Goal: Information Seeking & Learning: Learn about a topic

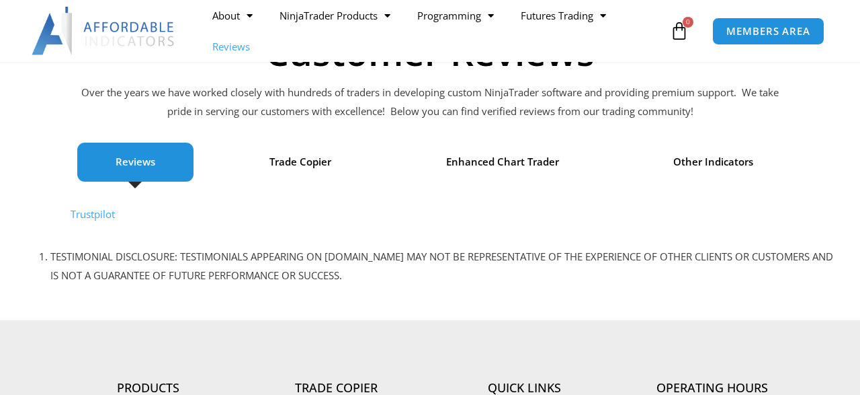
scroll to position [105, 0]
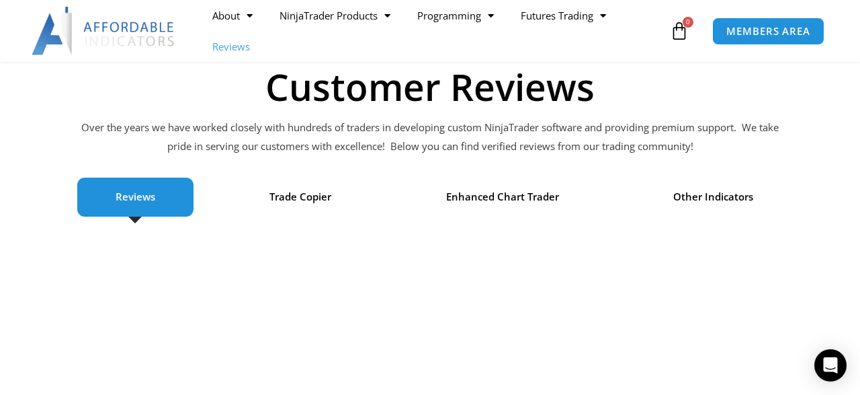
click at [142, 196] on span "Reviews" at bounding box center [136, 197] width 40 height 19
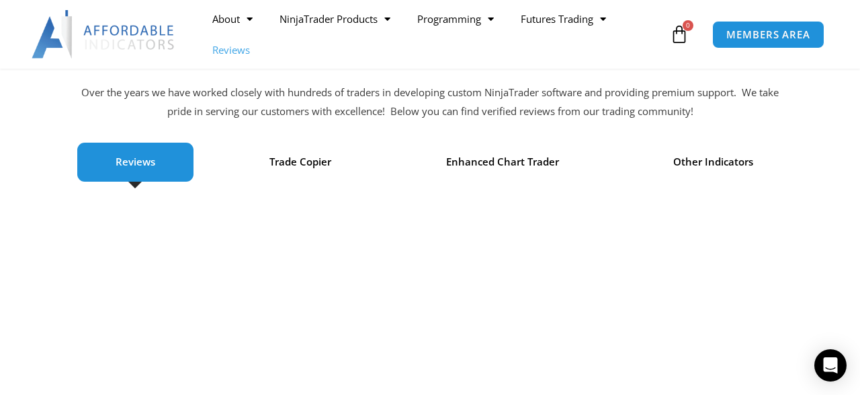
scroll to position [0, 0]
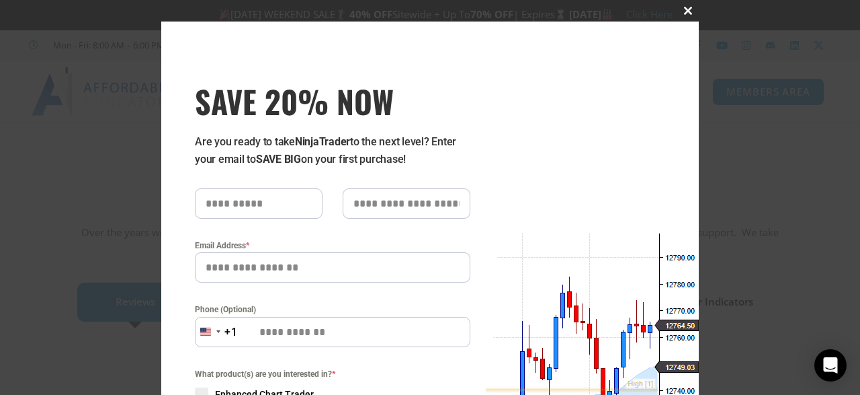
click at [689, 11] on span at bounding box center [689, 11] width 22 height 8
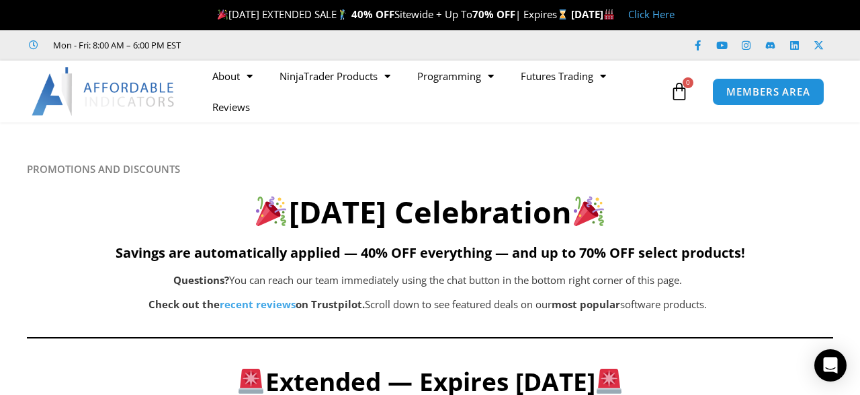
click at [30, 250] on h5 "Savings are automatically applied — 40% OFF everything — and up to 70% OFF sele…" at bounding box center [430, 253] width 807 height 16
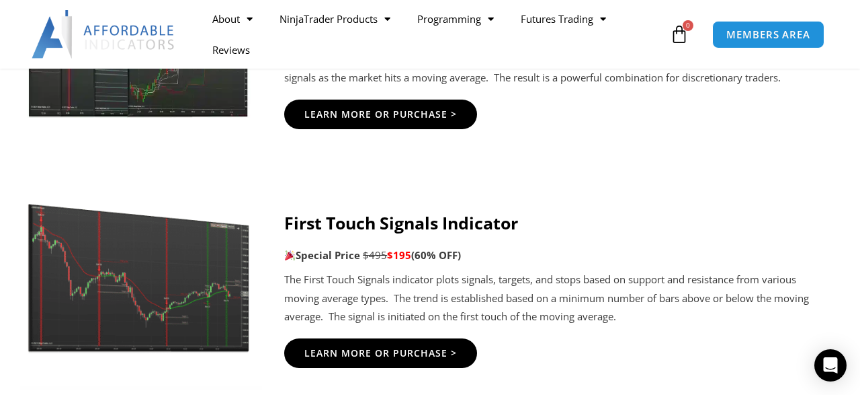
scroll to position [2307, 0]
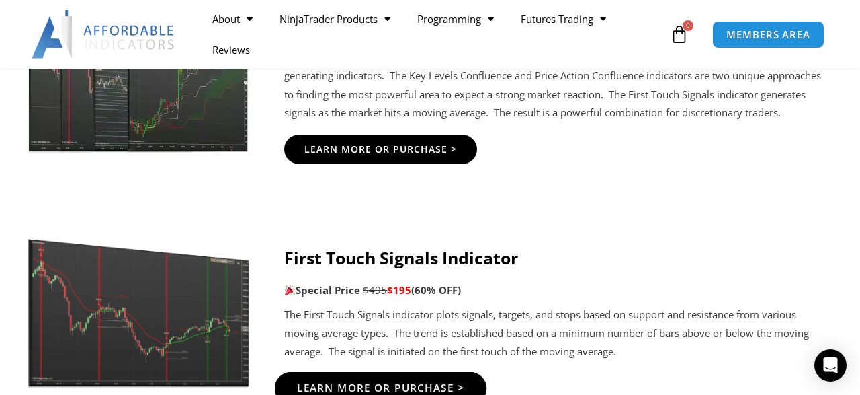
click at [392, 382] on span "Learn More Or Purchase >" at bounding box center [381, 387] width 168 height 10
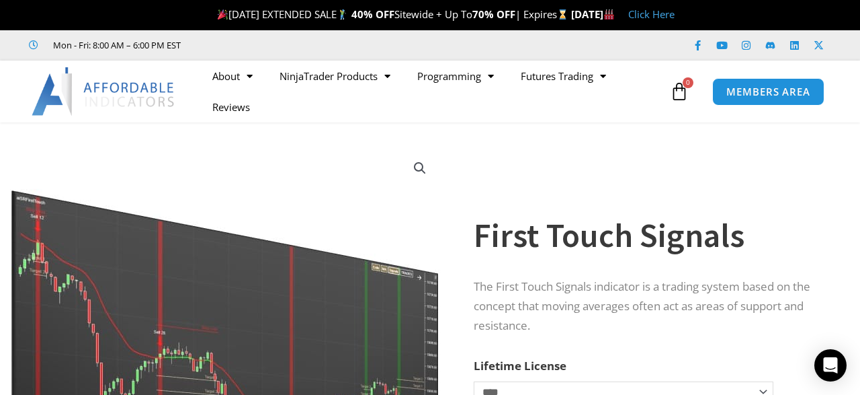
click at [319, 184] on img at bounding box center [226, 332] width 432 height 372
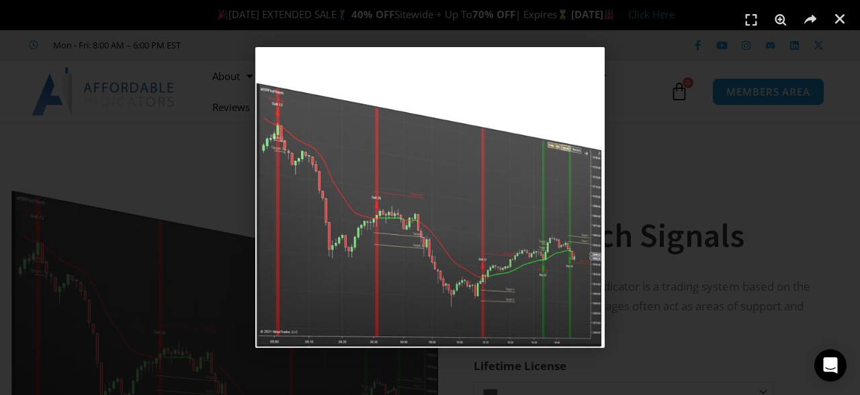
scroll to position [35, 0]
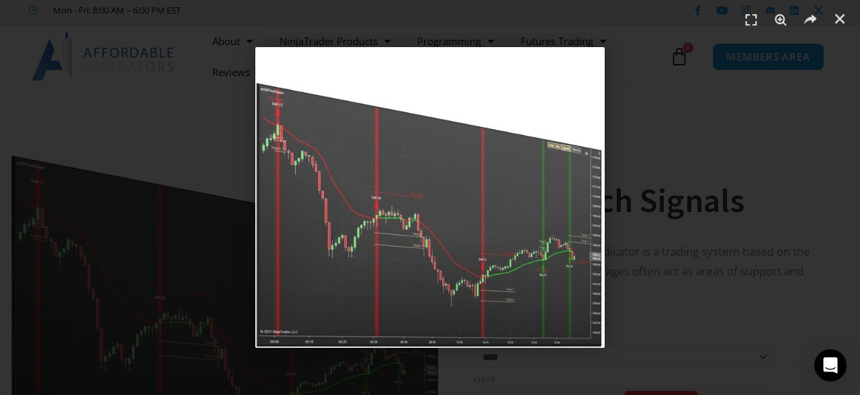
click at [662, 175] on div "1 / 1" at bounding box center [430, 197] width 766 height 300
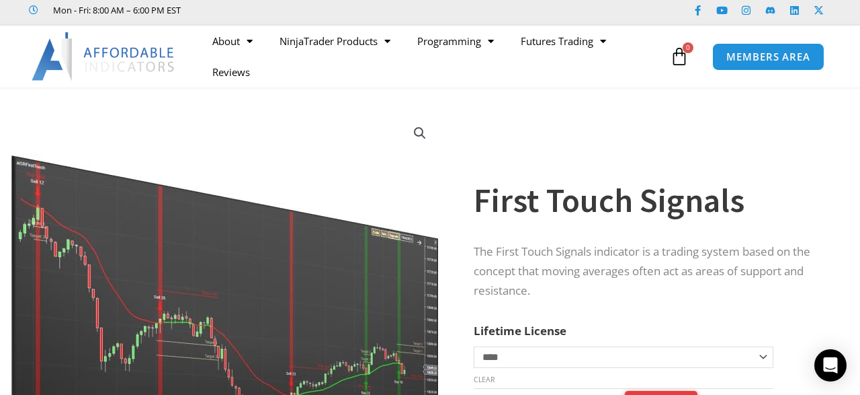
click at [333, 140] on img at bounding box center [226, 297] width 432 height 372
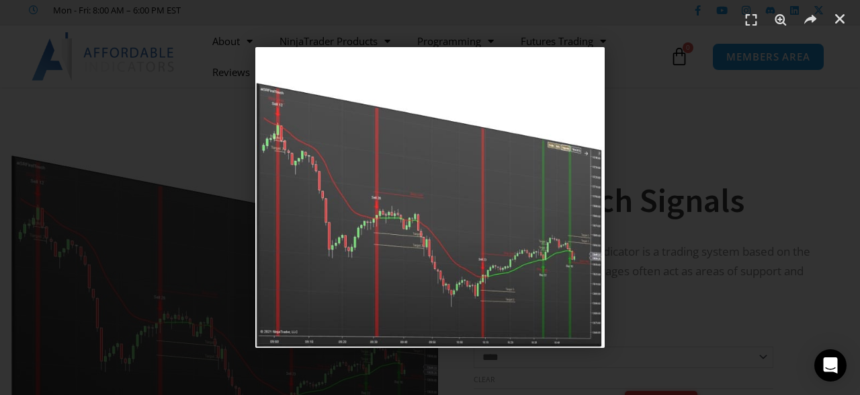
click at [211, 130] on div "1 / 1" at bounding box center [430, 197] width 766 height 300
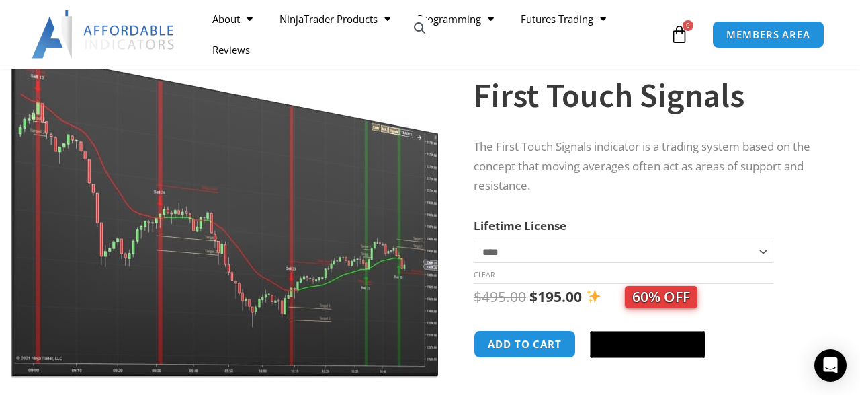
scroll to position [175, 0]
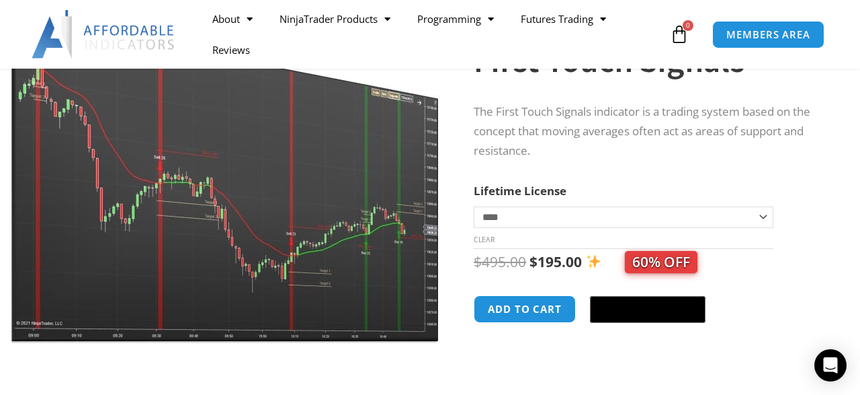
click at [14, 364] on div at bounding box center [226, 391] width 432 height 57
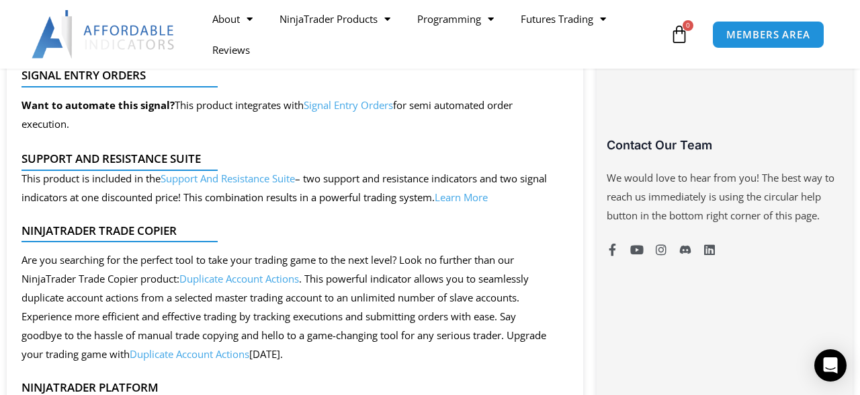
scroll to position [1049, 0]
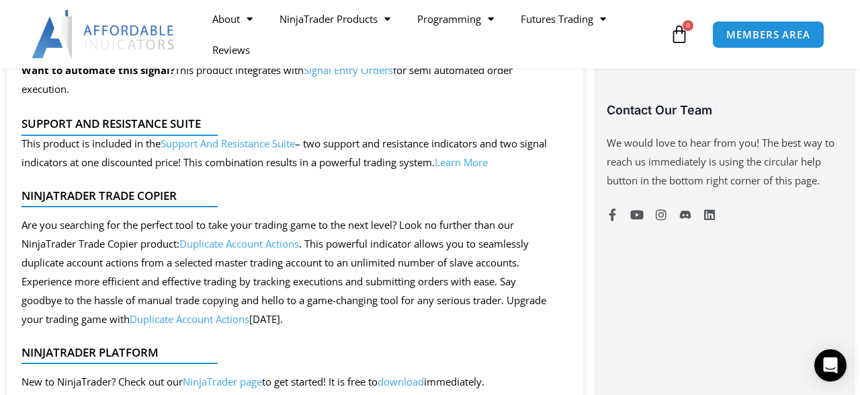
click at [488, 161] on link "Learn More" at bounding box center [461, 161] width 53 height 13
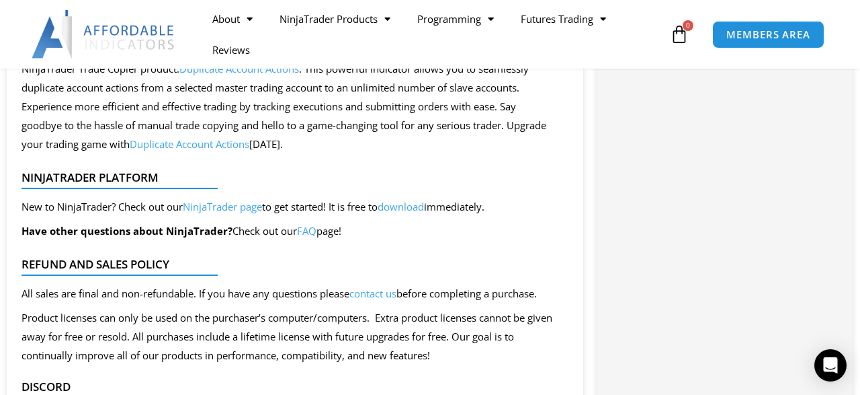
scroll to position [1258, 0]
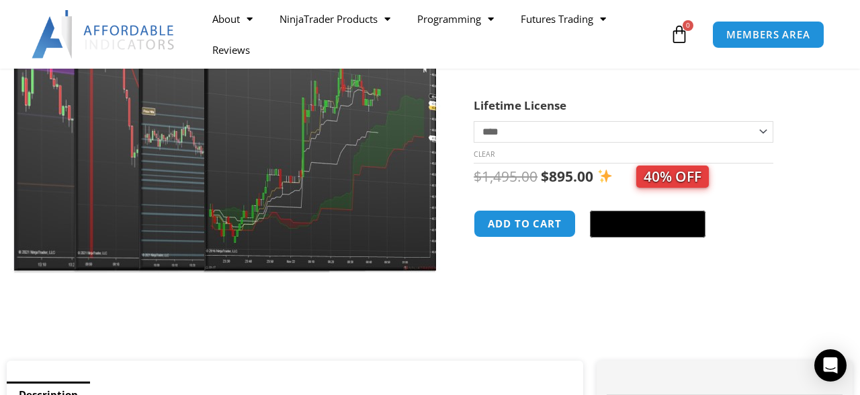
scroll to position [315, 0]
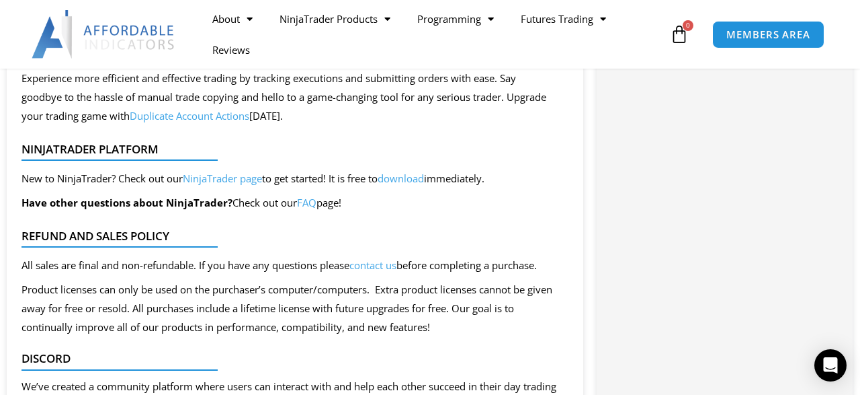
scroll to position [1258, 0]
click at [653, 255] on div "Category: Indicators Tags: Price Action , Signals Buy With Confidence We have a…" at bounding box center [725, 3] width 257 height 1301
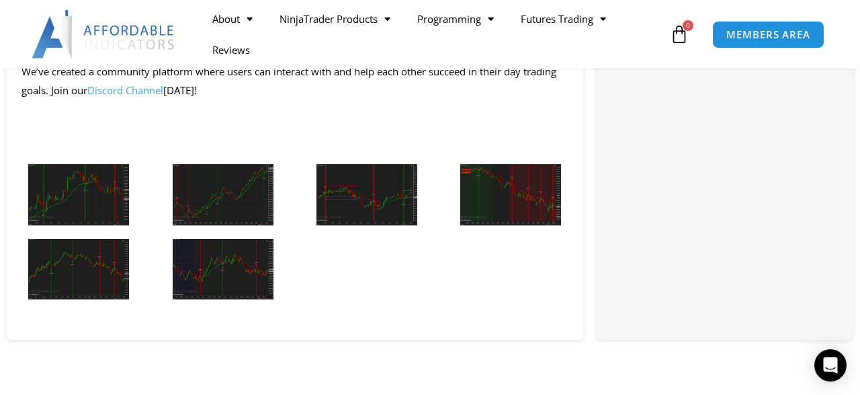
scroll to position [1538, 0]
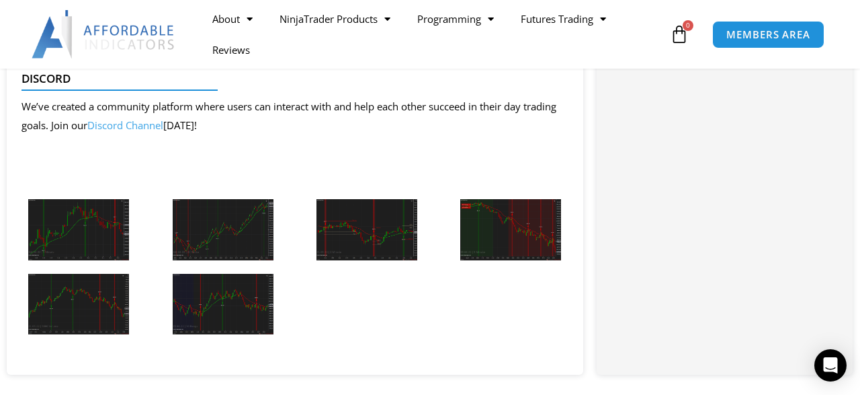
click at [76, 232] on img at bounding box center [78, 229] width 101 height 61
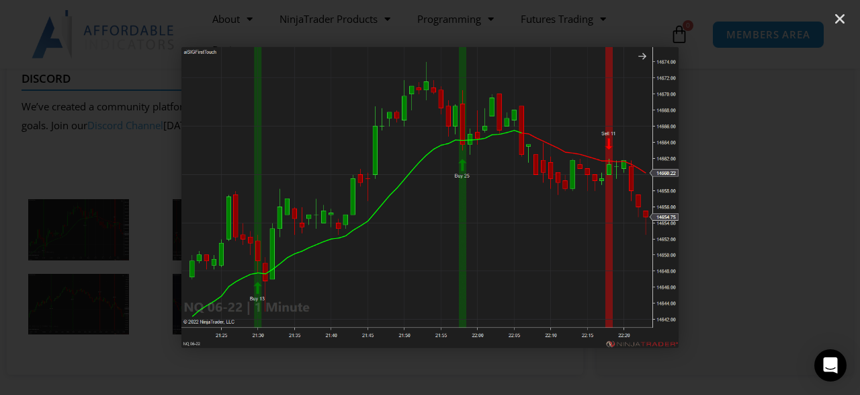
click at [794, 198] on icon "Next slide" at bounding box center [796, 197] width 17 height 17
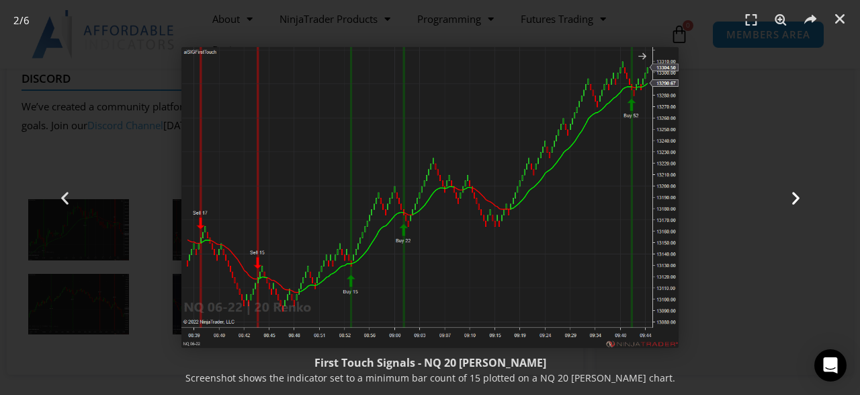
click at [799, 194] on icon "Next slide" at bounding box center [796, 197] width 17 height 17
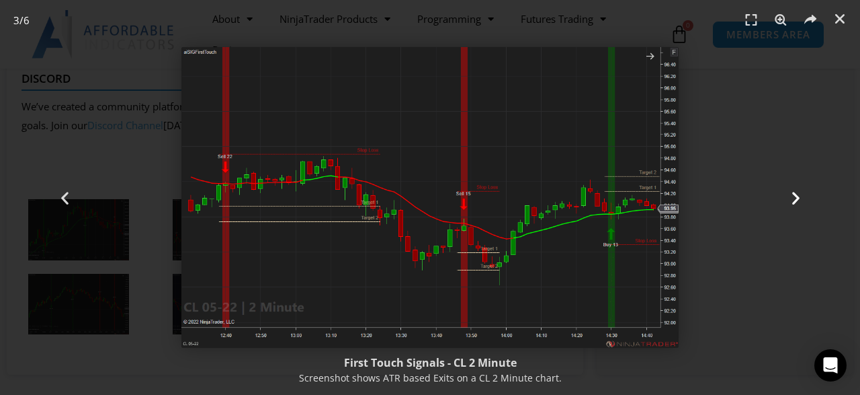
click at [799, 197] on icon "Next slide" at bounding box center [796, 197] width 17 height 17
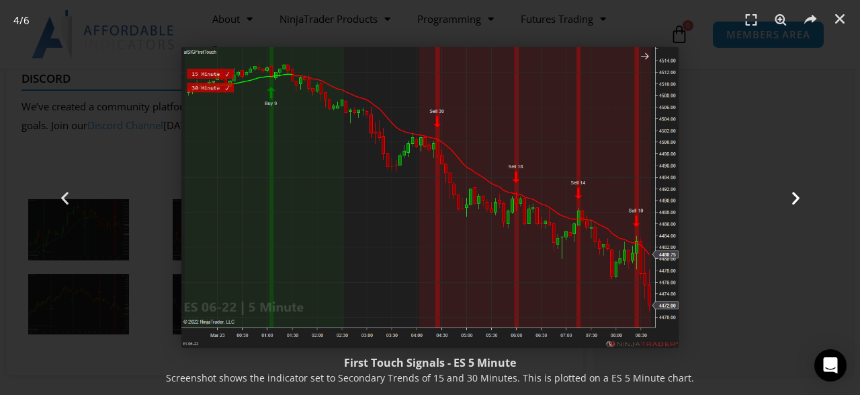
click at [797, 196] on icon "Next slide" at bounding box center [796, 197] width 17 height 17
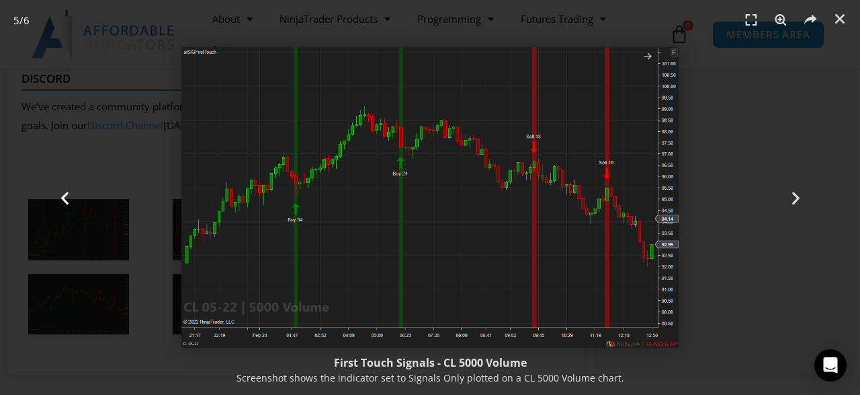
click at [65, 195] on icon "Previous slide" at bounding box center [64, 197] width 17 height 17
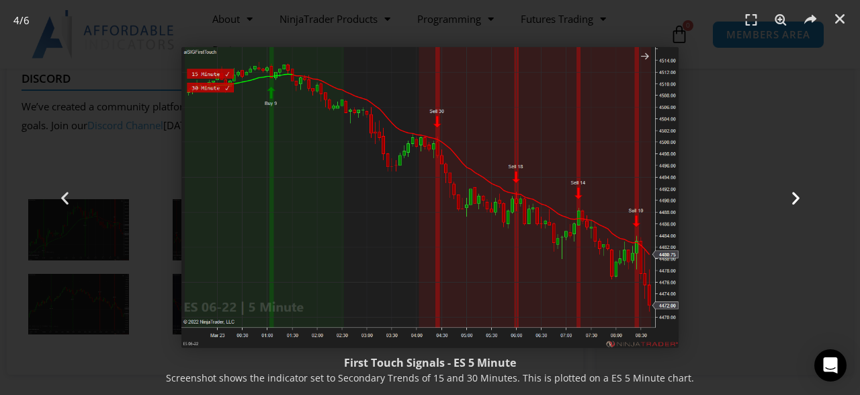
click at [798, 199] on icon "Next slide" at bounding box center [796, 197] width 17 height 17
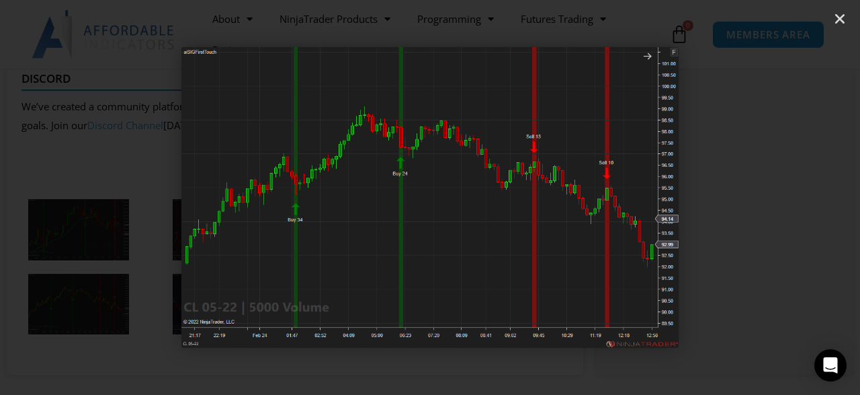
click at [798, 199] on icon "Next slide" at bounding box center [796, 197] width 17 height 17
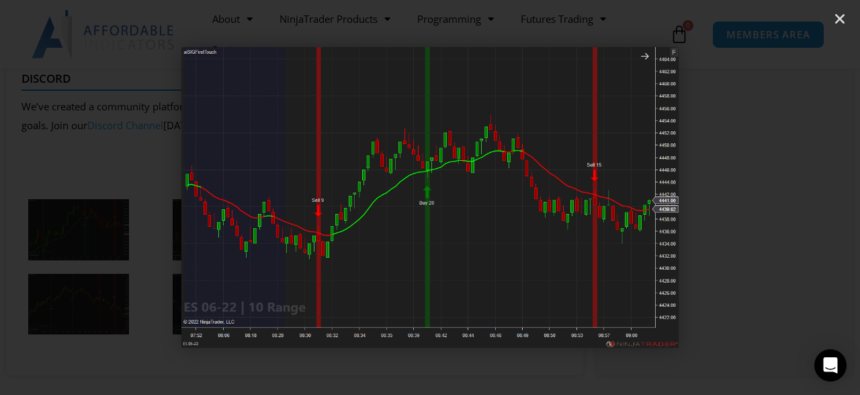
click at [798, 199] on icon "Next slide" at bounding box center [796, 197] width 17 height 17
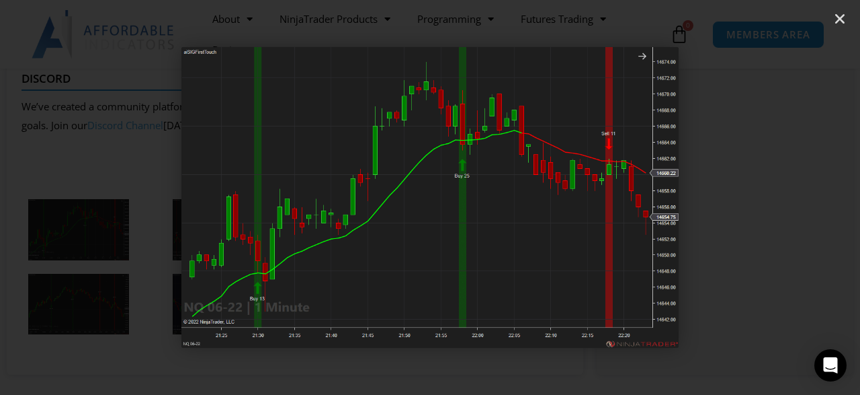
click at [798, 199] on icon "Next slide" at bounding box center [796, 197] width 17 height 17
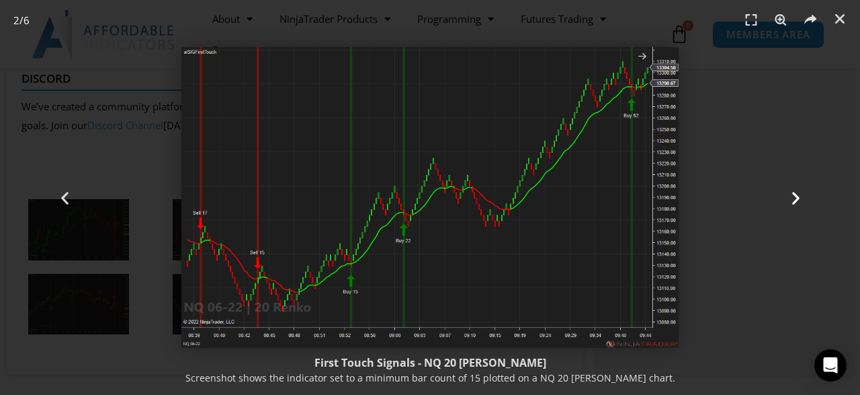
click at [798, 199] on icon "Next slide" at bounding box center [796, 197] width 17 height 17
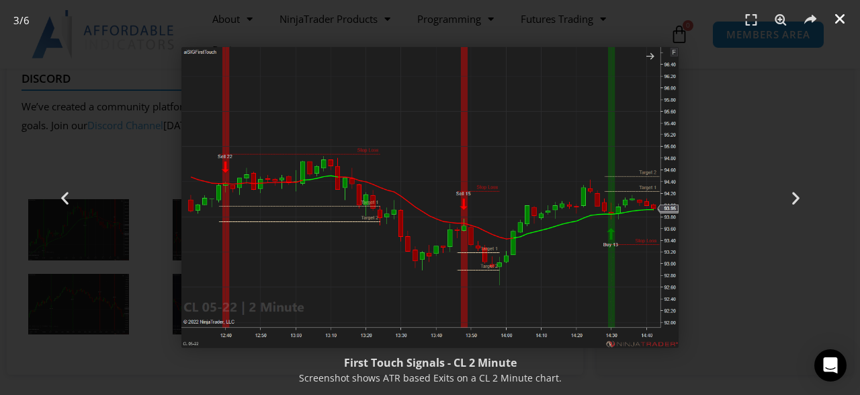
click at [840, 18] on icon "Close (Esc)" at bounding box center [839, 18] width 13 height 13
